Goal: Transaction & Acquisition: Purchase product/service

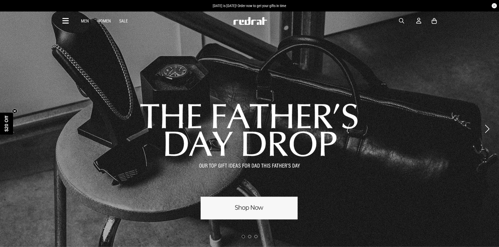
click at [68, 22] on icon at bounding box center [65, 21] width 7 height 9
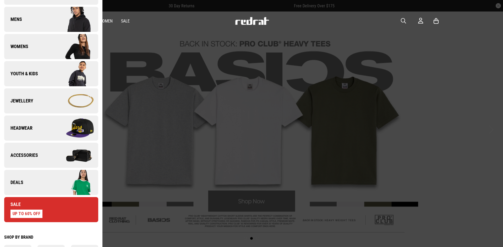
scroll to position [79, 0]
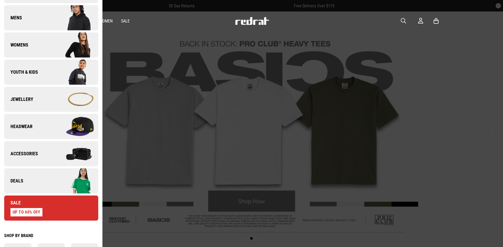
click at [51, 103] on img at bounding box center [74, 99] width 47 height 26
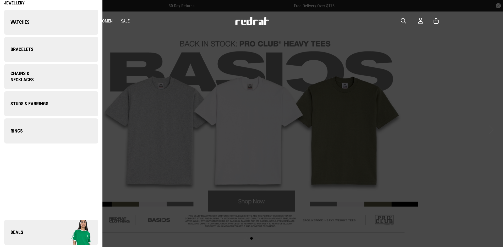
scroll to position [0, 0]
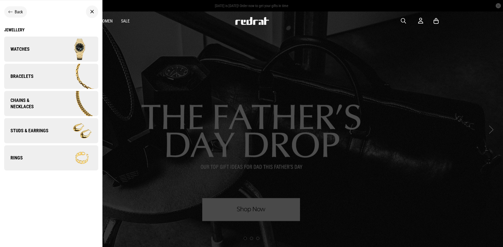
click at [0, 0] on div "Close dialog UNLOCK $20 OFF WHEN YOU JOIN THE CREW Sign up to receive email & S…" at bounding box center [0, 0] width 0 height 0
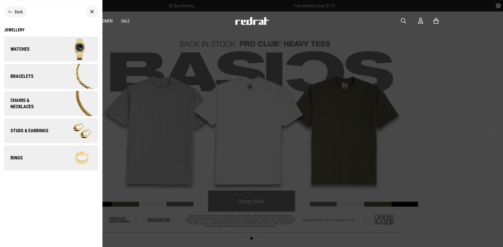
click at [40, 103] on span "Chains & Necklaces" at bounding box center [28, 103] width 48 height 13
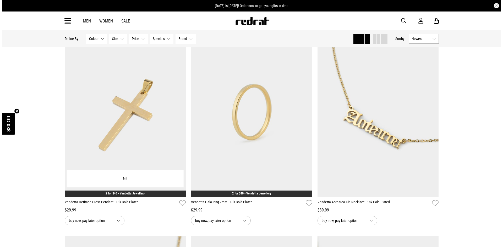
scroll to position [236, 0]
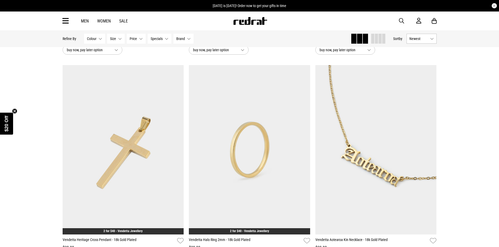
click at [68, 23] on icon at bounding box center [65, 21] width 7 height 9
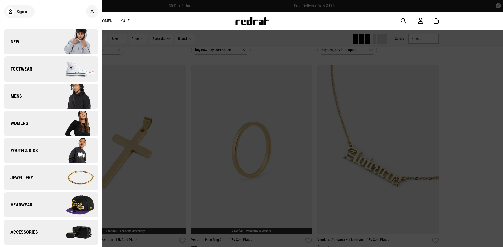
click at [62, 98] on img at bounding box center [74, 96] width 47 height 26
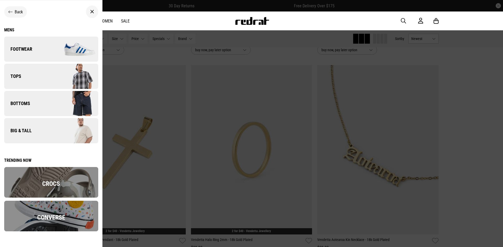
click at [43, 124] on link "Big & Tall" at bounding box center [51, 130] width 94 height 25
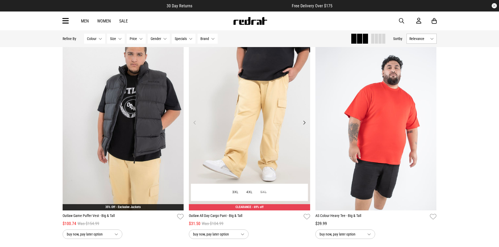
scroll to position [262, 0]
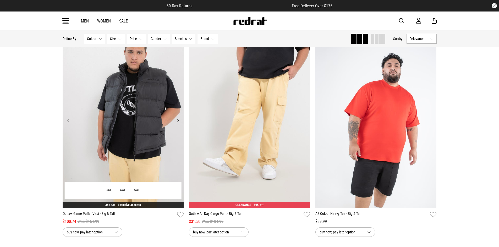
click at [146, 106] on img at bounding box center [123, 124] width 121 height 170
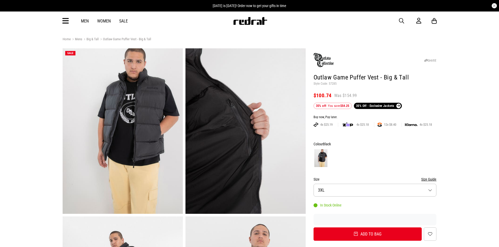
click at [158, 95] on img at bounding box center [123, 131] width 120 height 166
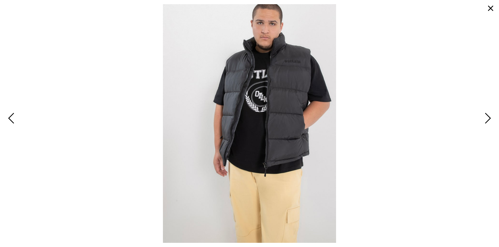
click at [291, 64] on img at bounding box center [249, 123] width 173 height 239
click at [491, 118] on button "Next" at bounding box center [486, 119] width 11 height 16
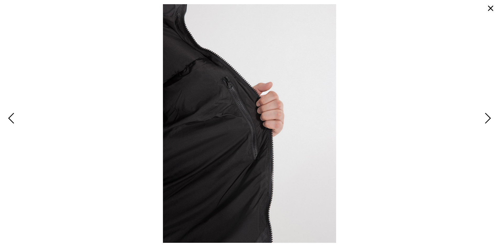
click at [491, 118] on button "Next" at bounding box center [486, 119] width 11 height 16
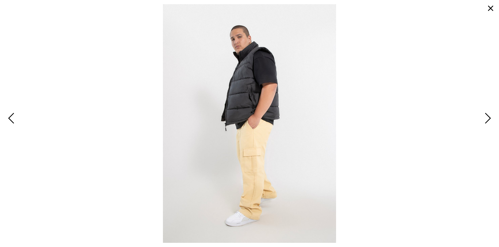
click at [491, 118] on button "Next" at bounding box center [486, 119] width 11 height 16
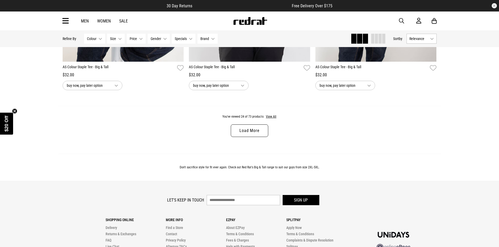
scroll to position [1724, 0]
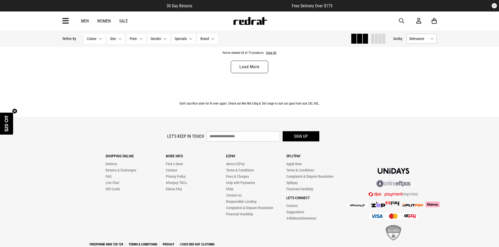
click at [258, 67] on link "Load More" at bounding box center [249, 67] width 37 height 13
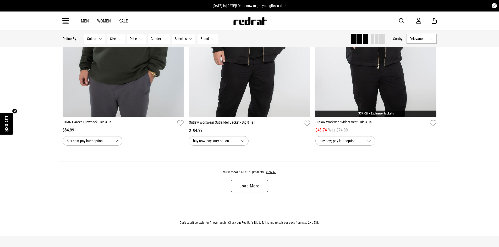
scroll to position [3321, 0]
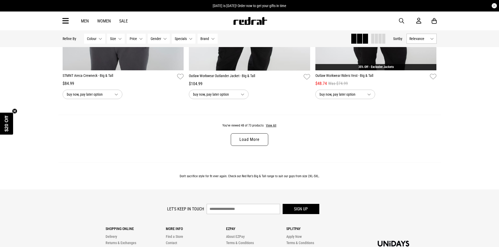
click at [255, 144] on link "Load More" at bounding box center [249, 140] width 37 height 13
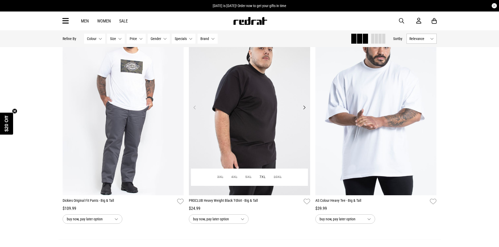
scroll to position [4996, 0]
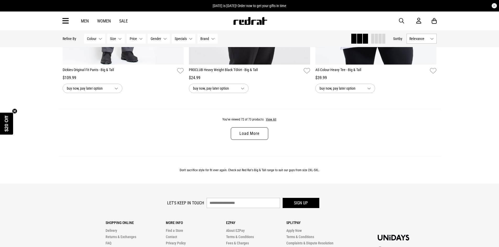
click at [266, 140] on link "Load More" at bounding box center [249, 133] width 37 height 13
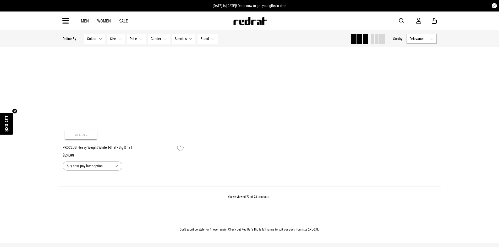
scroll to position [5254, 0]
